Goal: Task Accomplishment & Management: Use online tool/utility

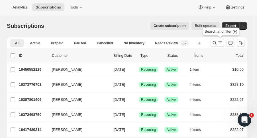
click at [217, 43] on icon "Search and filter results" at bounding box center [214, 43] width 6 height 6
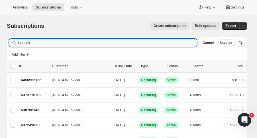
type input "bansak"
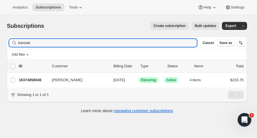
click at [35, 79] on p "16374858046" at bounding box center [33, 80] width 28 height 6
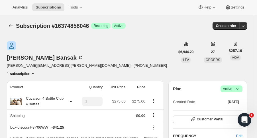
click at [245, 25] on icon "button" at bounding box center [243, 26] width 6 height 6
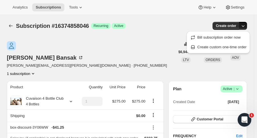
click at [166, 45] on div "Stephen Bansak stephen.bansak.iii@gmail.com · +14156099564 1 subscription" at bounding box center [91, 58] width 168 height 35
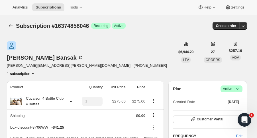
click at [238, 86] on icon at bounding box center [237, 89] width 6 height 6
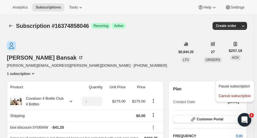
click at [235, 96] on span "Cancel subscription" at bounding box center [234, 96] width 32 height 4
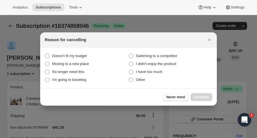
click at [136, 80] on span "Other" at bounding box center [140, 80] width 9 height 4
click at [129, 78] on input "Other" at bounding box center [129, 78] width 0 height 0
radio input "true"
click at [209, 98] on button "Continue" at bounding box center [201, 97] width 22 height 8
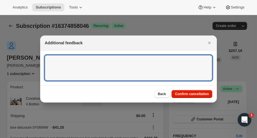
click at [93, 60] on textarea ":rjc:" at bounding box center [128, 68] width 167 height 26
type textarea "shipping issues"
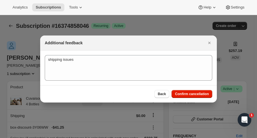
click at [203, 94] on span "Confirm cancellation" at bounding box center [192, 94] width 34 height 5
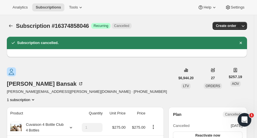
click at [11, 25] on icon "Subscriptions" at bounding box center [11, 26] width 6 height 6
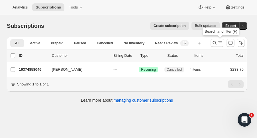
click at [216, 43] on icon "Search and filter results" at bounding box center [215, 43] width 4 height 4
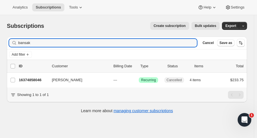
drag, startPoint x: 39, startPoint y: 42, endPoint x: -22, endPoint y: 44, distance: 60.9
click at [0, 44] on html "Analytics Subscriptions Tools Help Settings Skip to content Subscriptions. This…" at bounding box center [128, 69] width 257 height 138
type input "bloss"
click at [32, 77] on p "16386228542" at bounding box center [33, 80] width 28 height 6
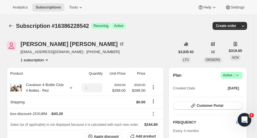
click at [10, 27] on icon "Subscriptions" at bounding box center [11, 26] width 6 height 6
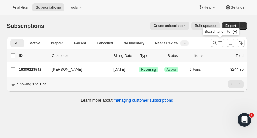
click at [214, 46] on button "Search and filter results" at bounding box center [217, 43] width 14 height 8
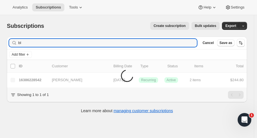
type input "b"
type input "[PERSON_NAME]"
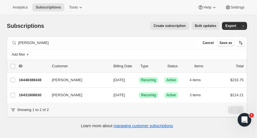
click at [35, 94] on p "16431808830" at bounding box center [33, 95] width 28 height 6
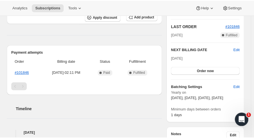
scroll to position [120, 0]
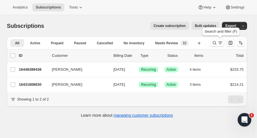
click at [215, 44] on icon "Search and filter results" at bounding box center [214, 43] width 6 height 6
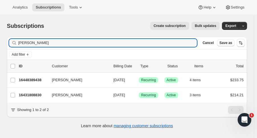
drag, startPoint x: 20, startPoint y: 41, endPoint x: -45, endPoint y: 43, distance: 64.3
click at [0, 43] on html "Analytics Subscriptions Tools Help Settings Skip to content Subscriptions. This…" at bounding box center [128, 69] width 257 height 138
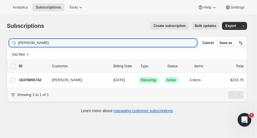
type input "[PERSON_NAME]"
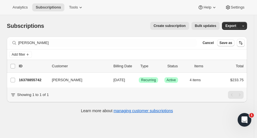
click at [38, 82] on p "16378855742" at bounding box center [33, 80] width 28 height 6
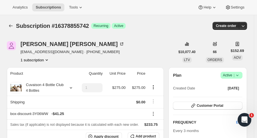
click at [245, 28] on icon "button" at bounding box center [243, 26] width 6 height 6
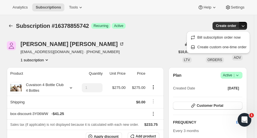
click at [224, 49] on span "Create custom one-time order" at bounding box center [221, 47] width 49 height 4
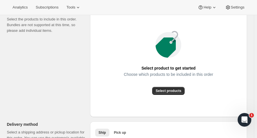
scroll to position [120, 0]
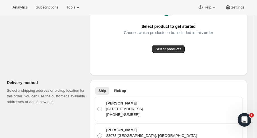
click at [181, 48] on span "Select products" at bounding box center [168, 49] width 26 height 5
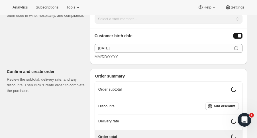
scroll to position [778, 0]
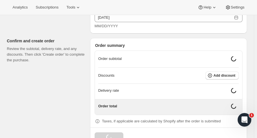
click at [230, 73] on span "Add discount" at bounding box center [224, 75] width 22 height 5
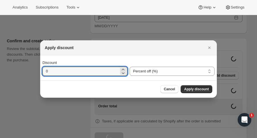
drag, startPoint x: 67, startPoint y: 71, endPoint x: -31, endPoint y: 67, distance: 98.0
click at [0, 67] on html "Analytics Subscriptions Tools Help Settings Skip to content Create one-time ord…" at bounding box center [128, 69] width 257 height 138
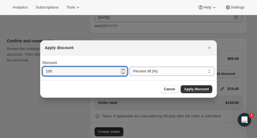
type input "100"
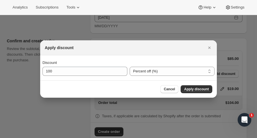
click at [191, 88] on span "Apply discount" at bounding box center [196, 89] width 25 height 5
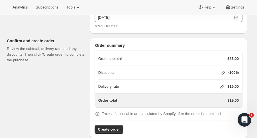
click at [221, 84] on div "Delivery rate $19.00" at bounding box center [168, 87] width 140 height 6
click at [223, 85] on icon at bounding box center [222, 87] width 4 height 4
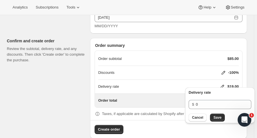
click at [215, 117] on span "Save" at bounding box center [217, 118] width 8 height 5
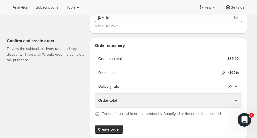
click at [120, 125] on button "Create order" at bounding box center [108, 129] width 29 height 9
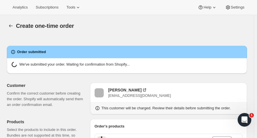
radio input "true"
